Goal: Find specific page/section: Find specific page/section

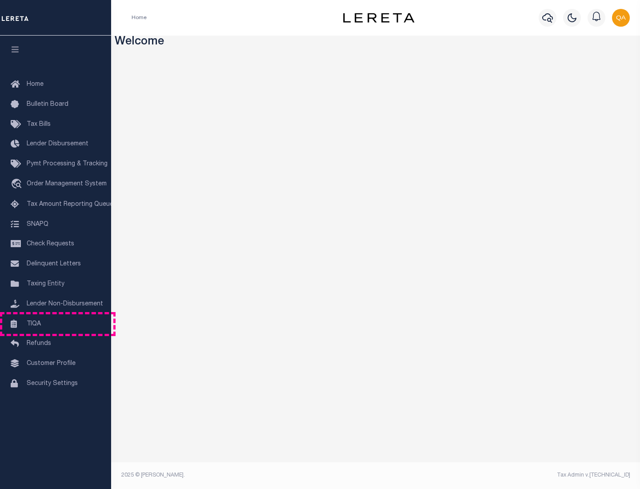
click at [56, 324] on link "TIQA" at bounding box center [55, 324] width 111 height 20
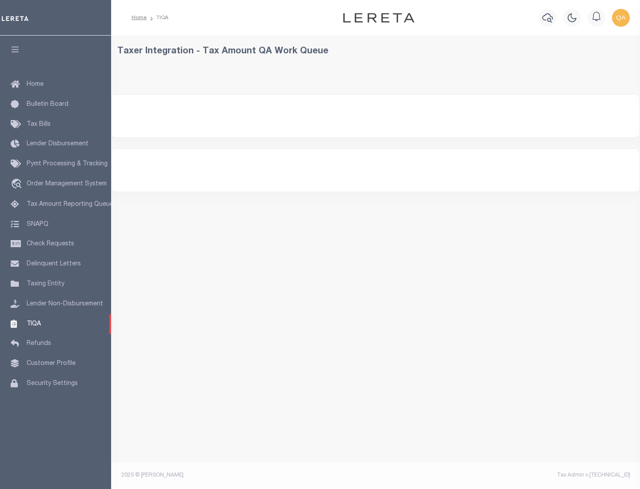
select select "200"
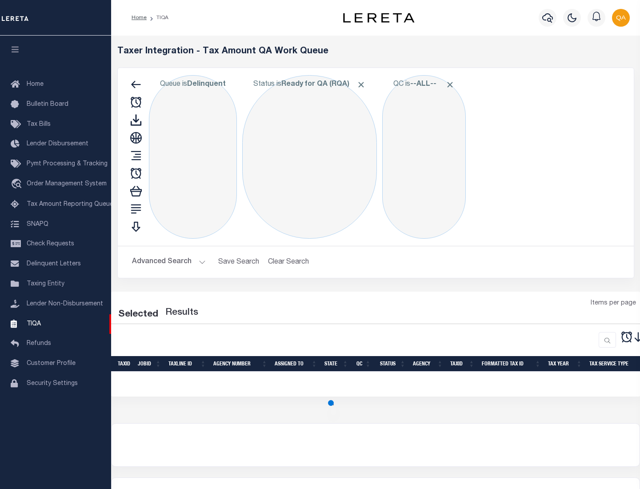
select select "200"
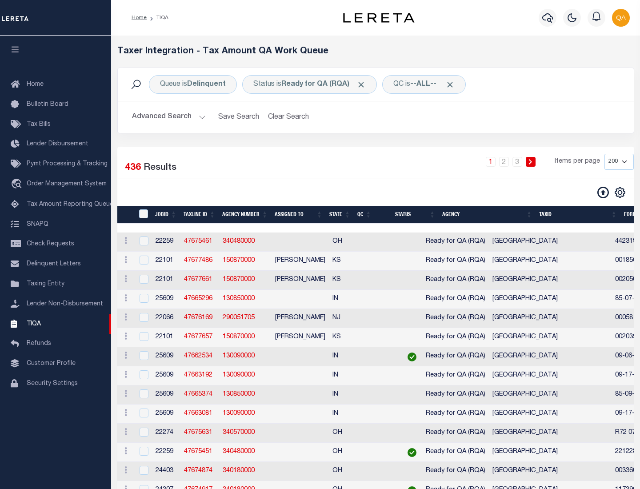
click at [364, 84] on span "Click to Remove" at bounding box center [360, 84] width 9 height 9
